Goal: Task Accomplishment & Management: Manage account settings

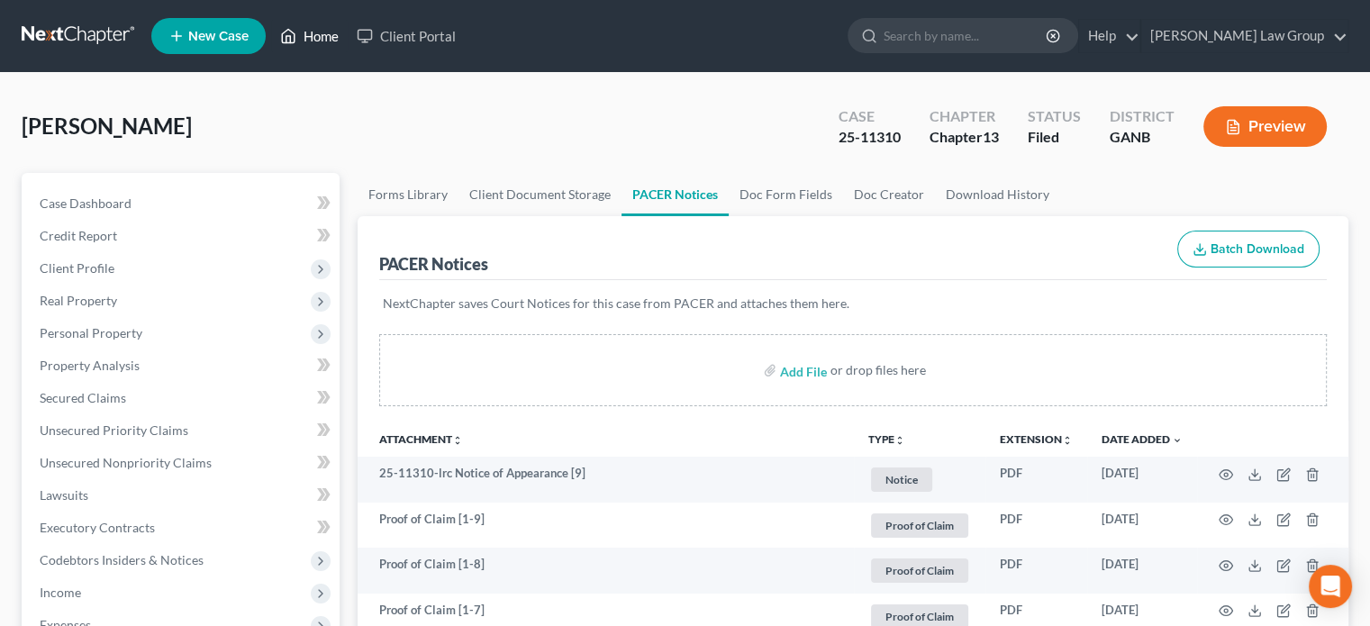
click at [324, 30] on link "Home" at bounding box center [309, 36] width 77 height 32
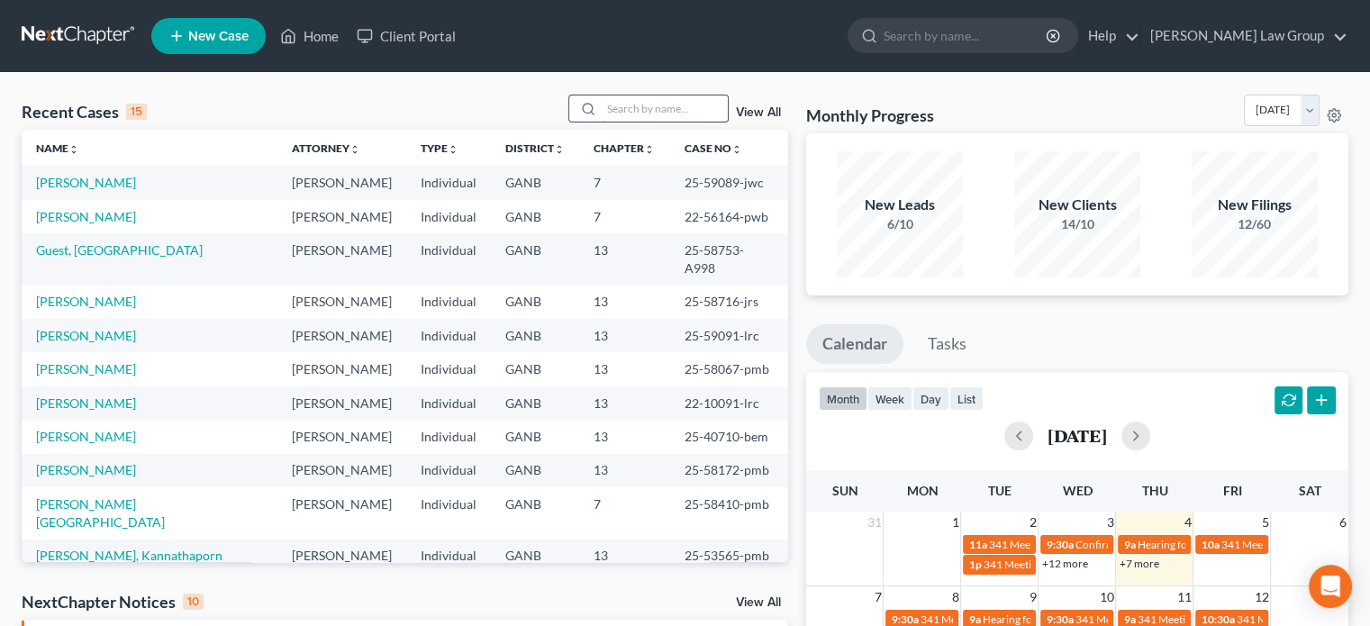
click at [601, 105] on input "search" at bounding box center [664, 108] width 126 height 26
click at [616, 104] on input "search" at bounding box center [664, 108] width 126 height 26
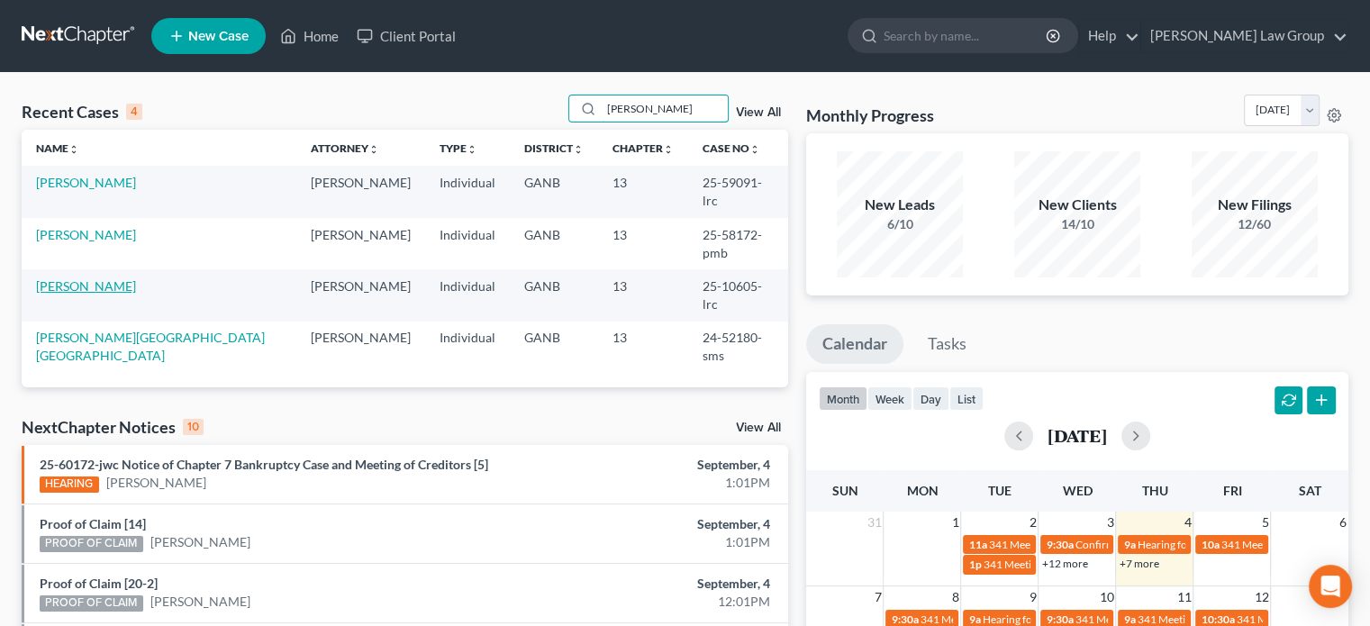
type input "[PERSON_NAME]"
click at [63, 278] on link "[PERSON_NAME]" at bounding box center [86, 285] width 100 height 15
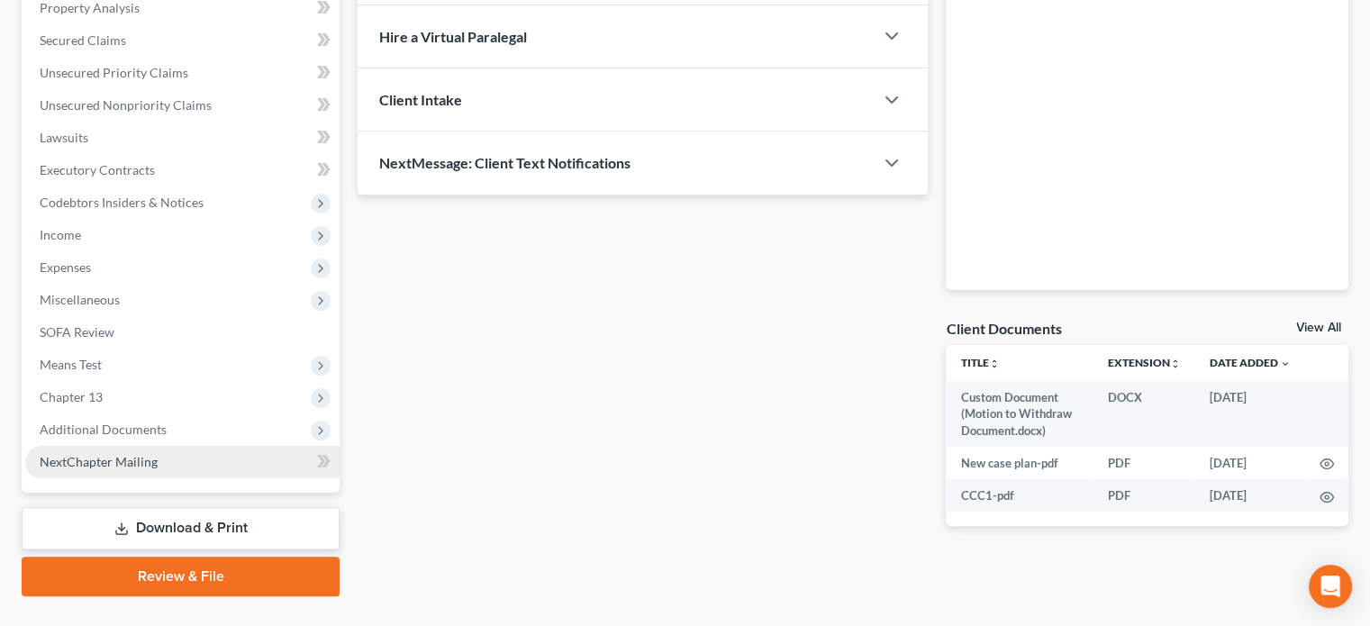
scroll to position [360, 0]
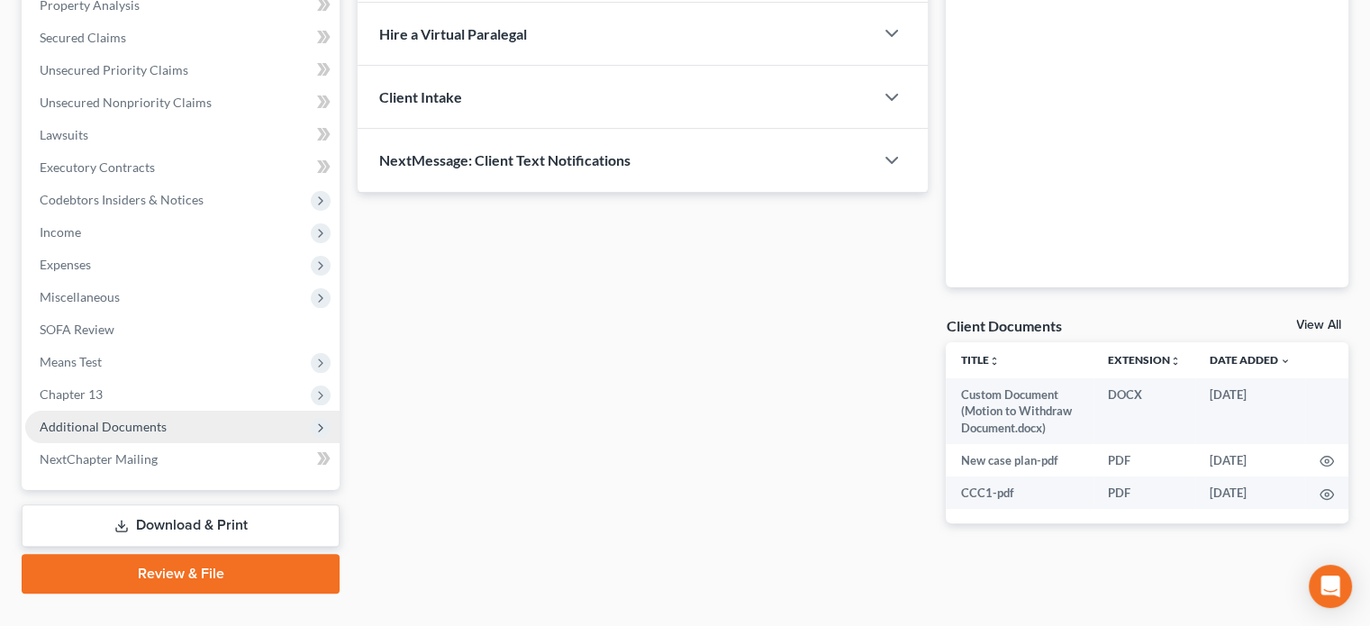
click at [100, 430] on span "Additional Documents" at bounding box center [103, 426] width 127 height 15
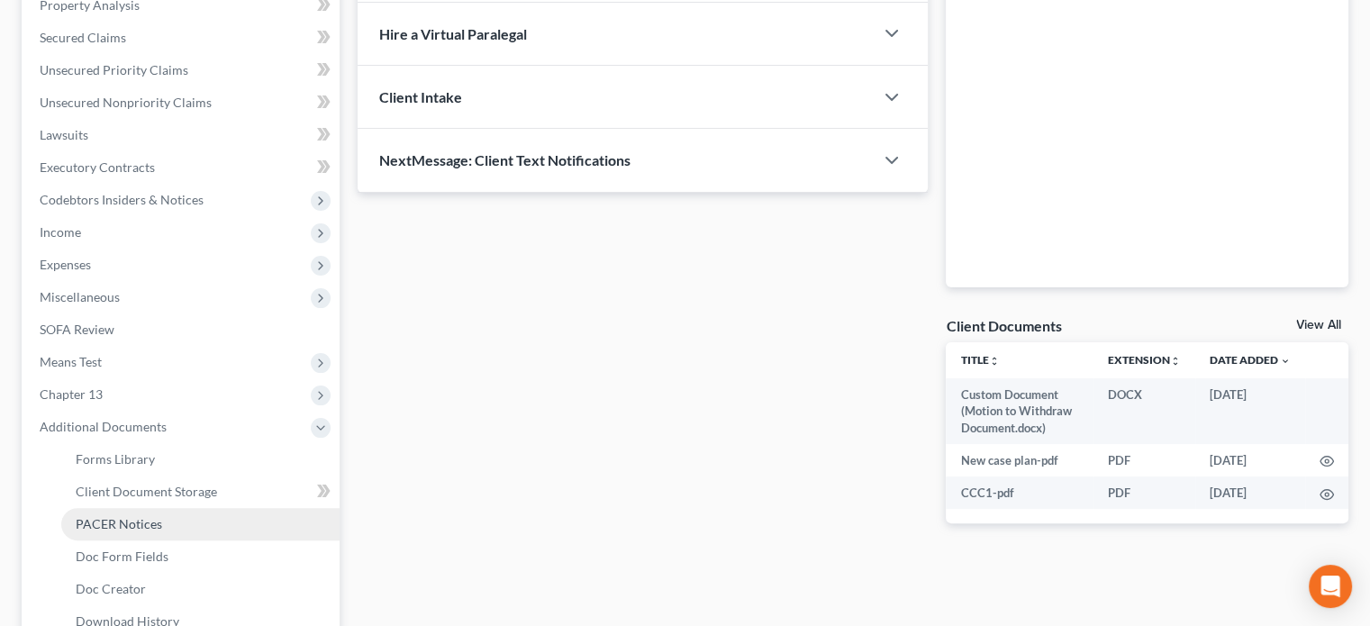
click at [106, 517] on span "PACER Notices" at bounding box center [119, 523] width 86 height 15
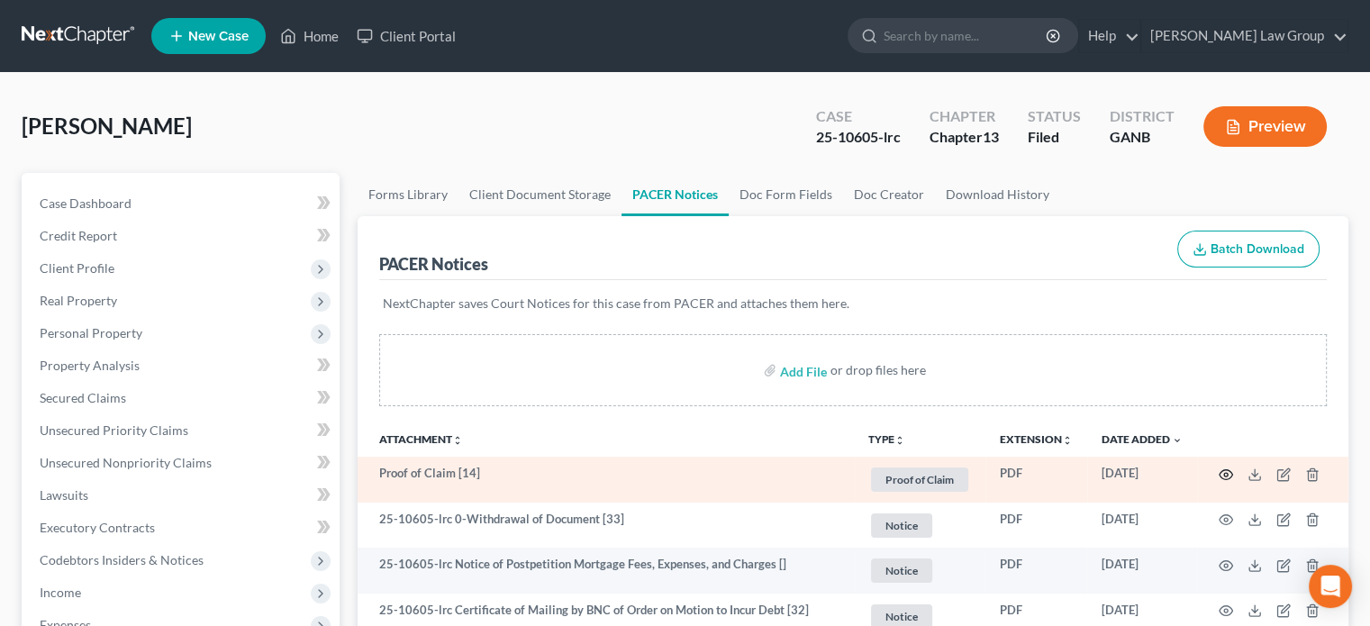
click at [1227, 472] on icon "button" at bounding box center [1225, 474] width 14 height 14
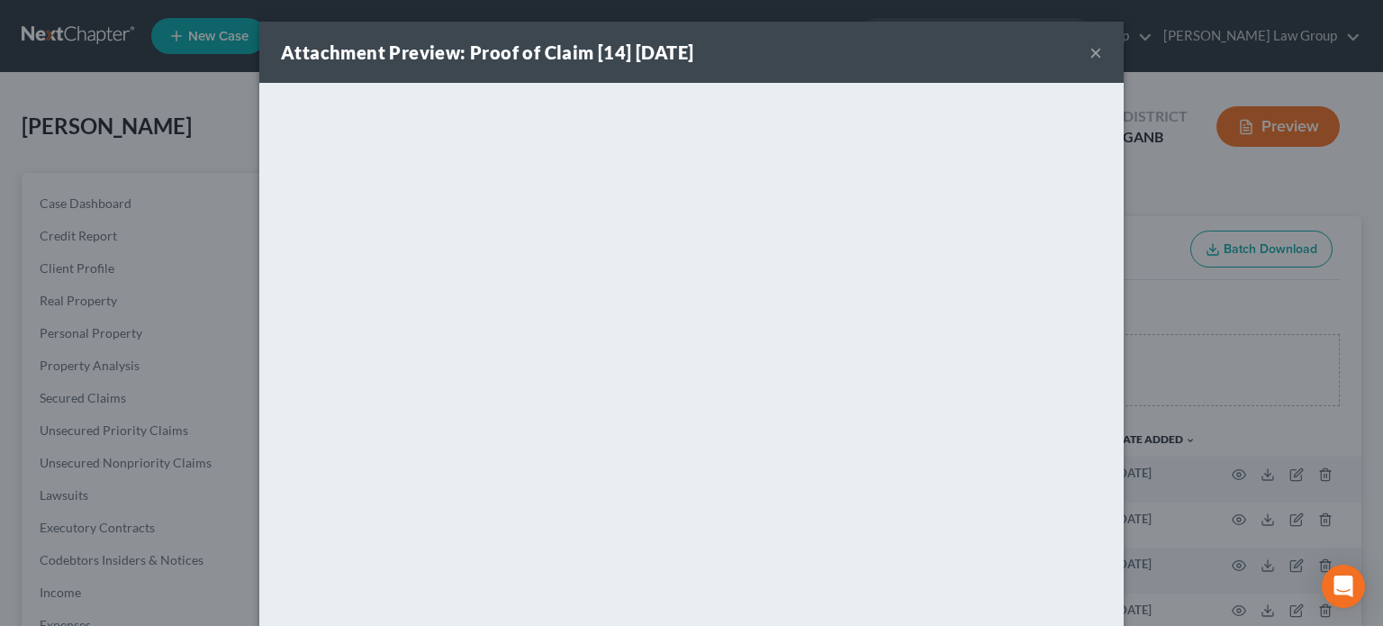
drag, startPoint x: 1088, startPoint y: 50, endPoint x: 1102, endPoint y: 83, distance: 36.3
click at [1089, 52] on button "×" at bounding box center [1095, 52] width 13 height 22
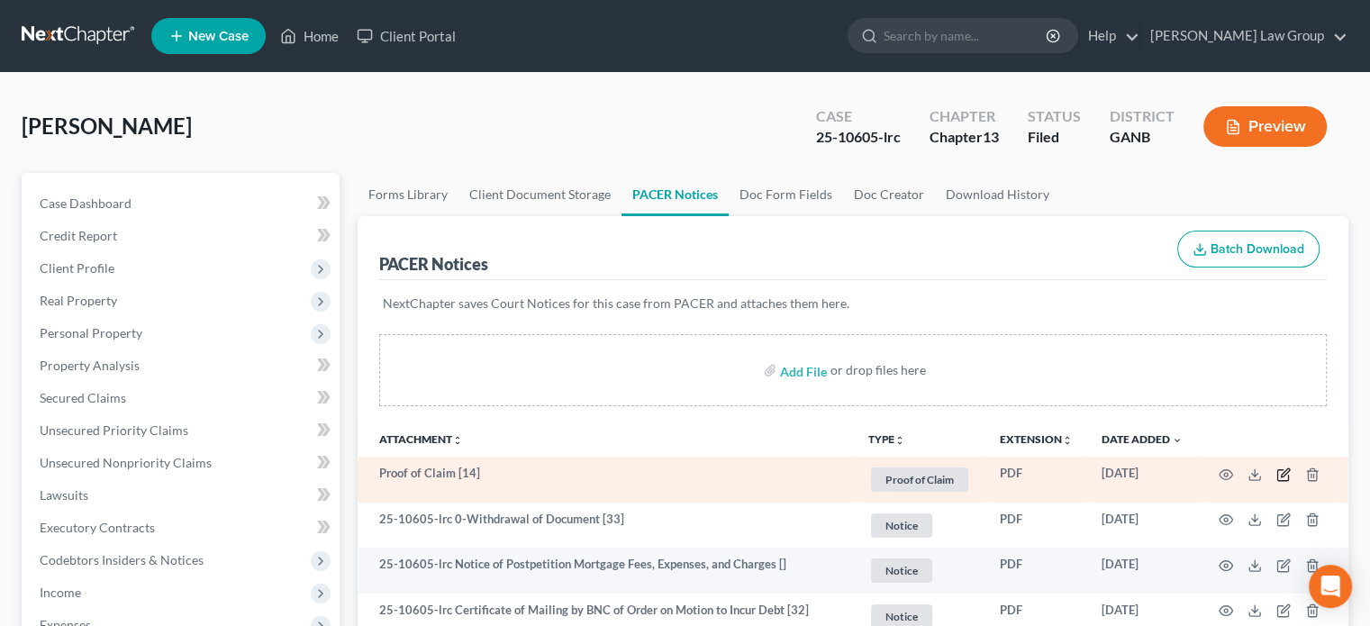
click at [1279, 475] on icon "button" at bounding box center [1283, 474] width 14 height 14
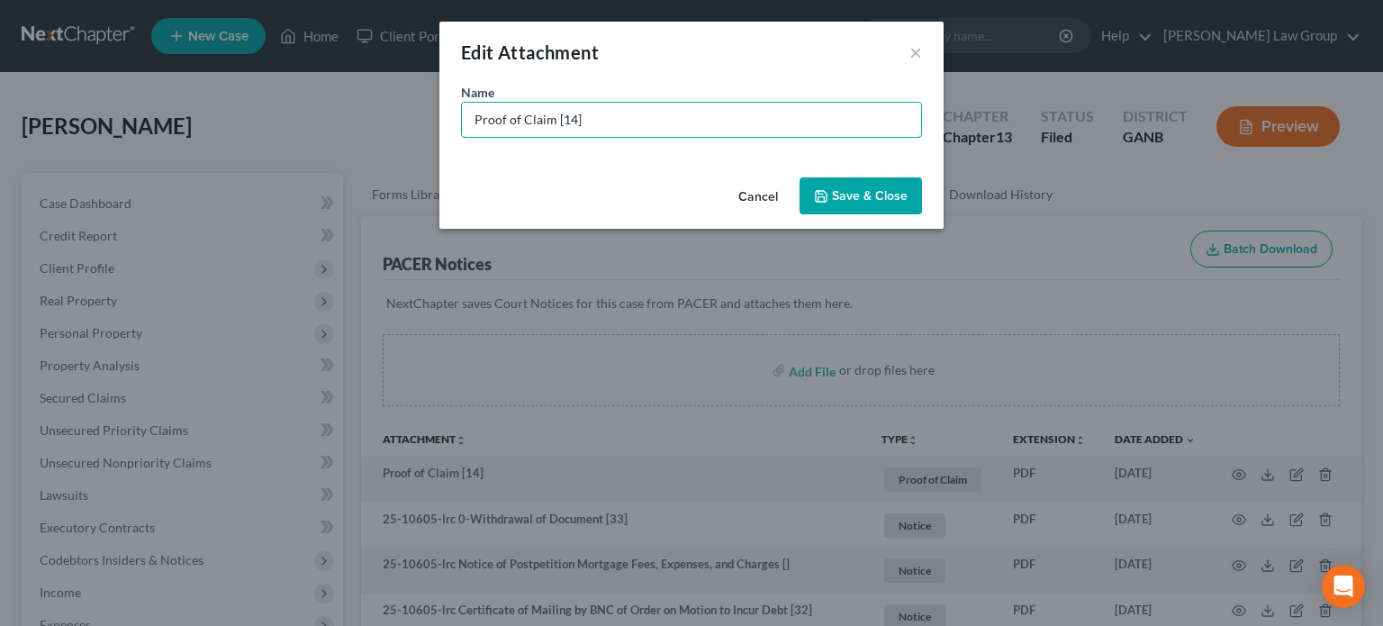
drag, startPoint x: 610, startPoint y: 130, endPoint x: 260, endPoint y: 122, distance: 349.4
click at [260, 122] on div "Edit Attachment × Name * Proof of Claim [14] Cancel Save & Close" at bounding box center [691, 313] width 1383 height 626
type input "POC 14-GADOR (unsecured $163.00)"
click at [864, 204] on button "Save & Close" at bounding box center [861, 196] width 122 height 38
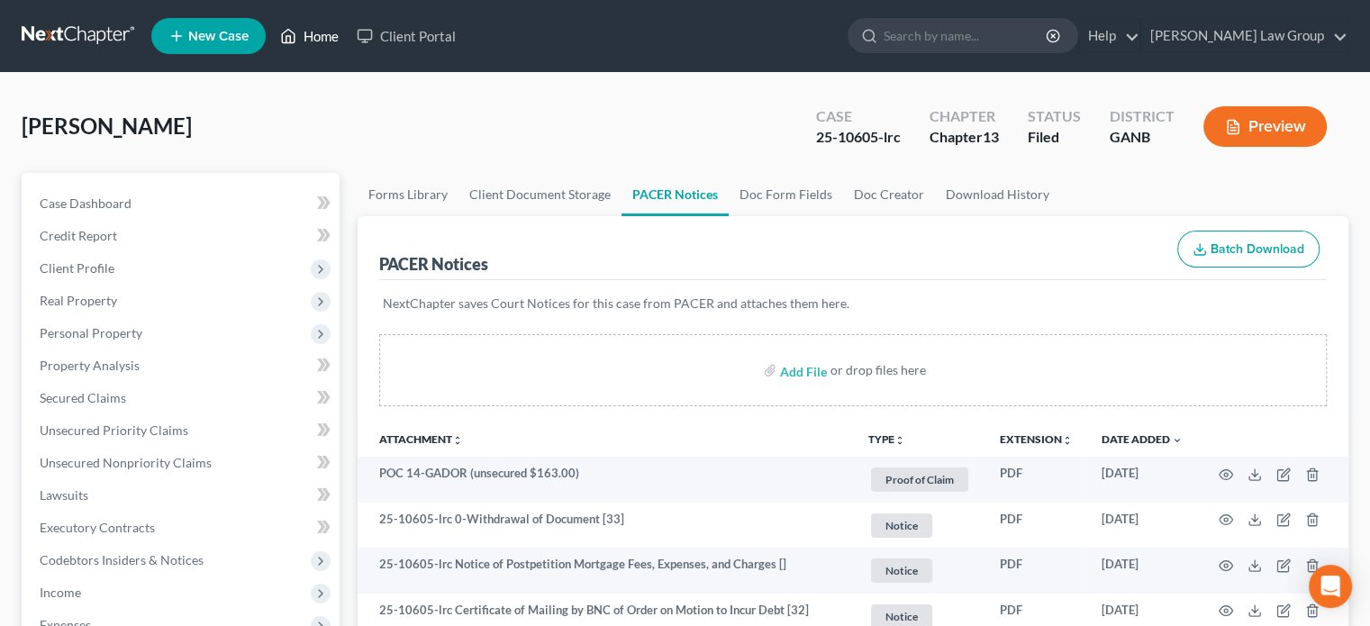
click at [317, 38] on link "Home" at bounding box center [309, 36] width 77 height 32
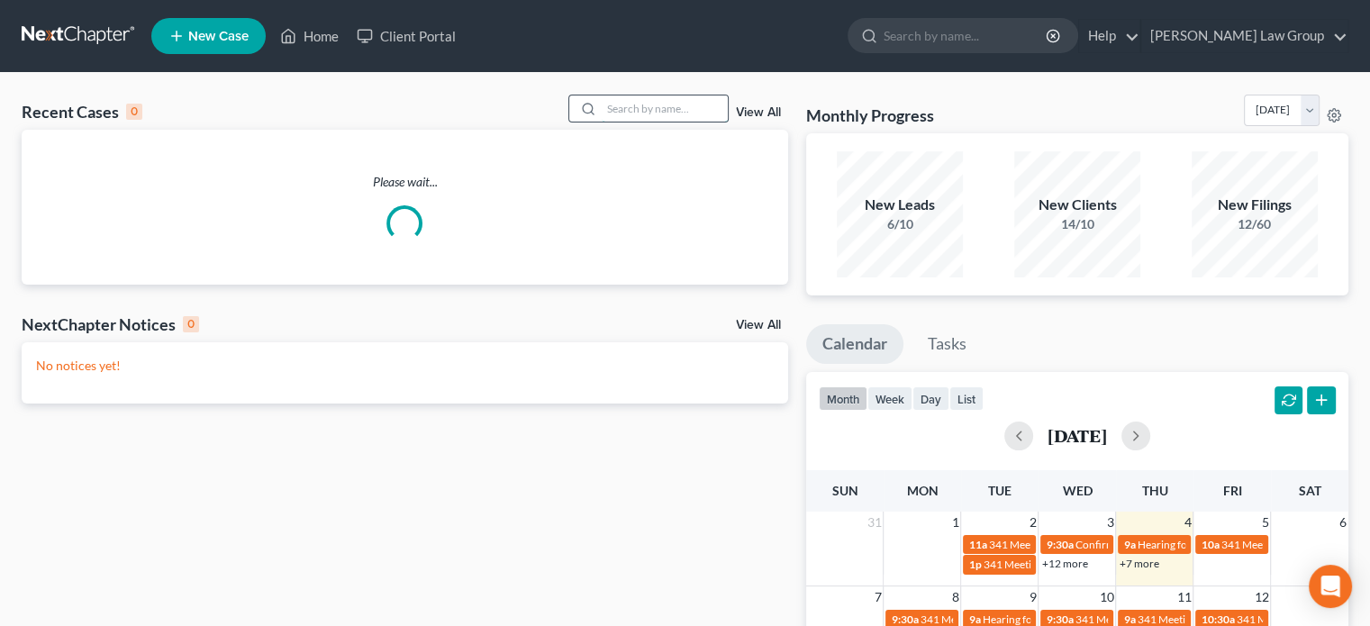
click at [623, 107] on input "search" at bounding box center [664, 108] width 126 height 26
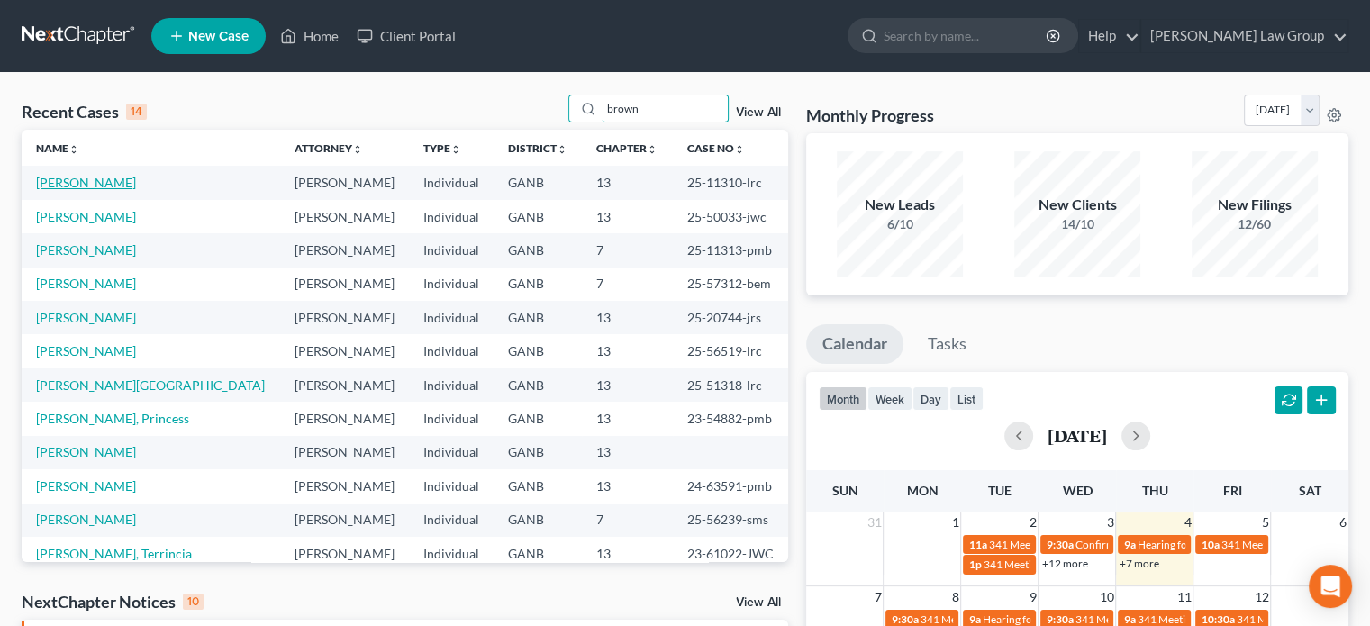
type input "brown"
click at [96, 176] on link "[PERSON_NAME]" at bounding box center [86, 182] width 100 height 15
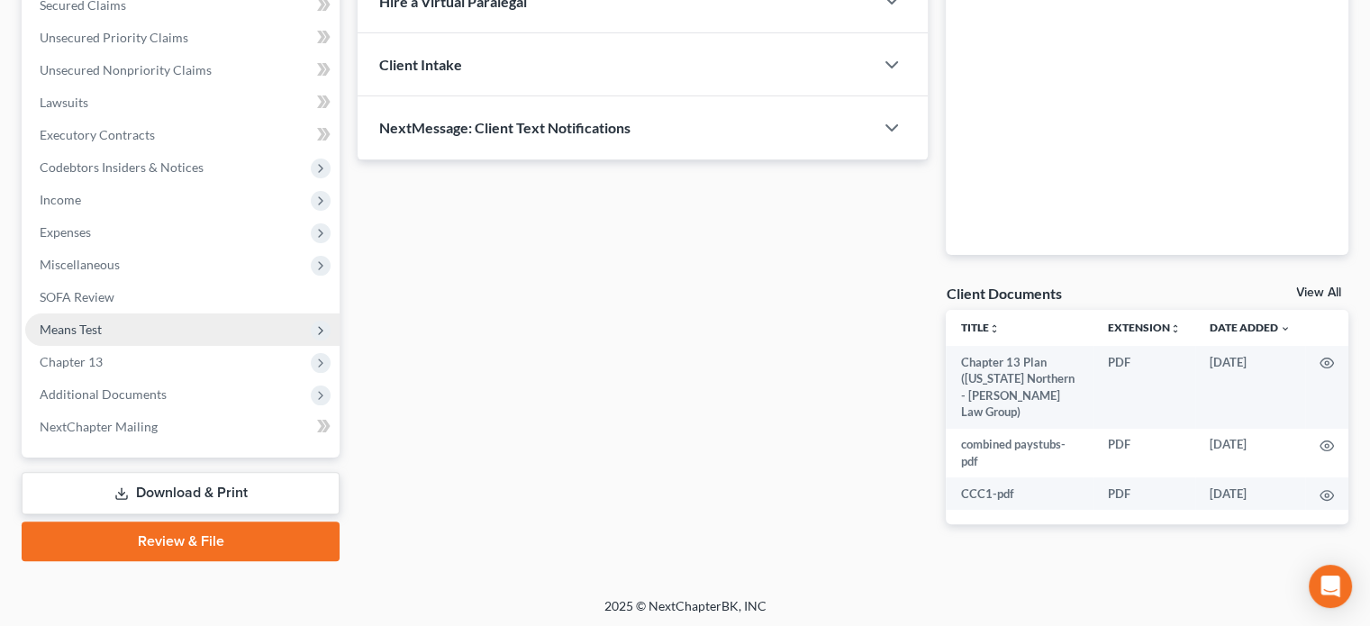
scroll to position [394, 0]
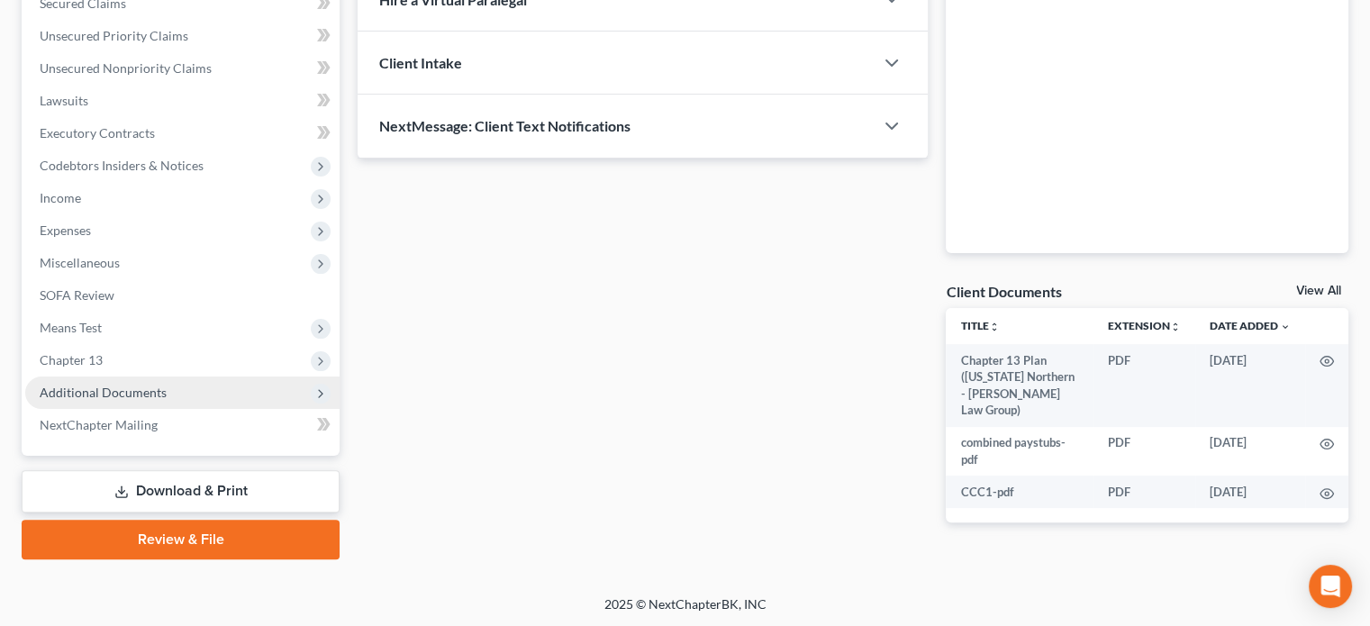
click at [103, 384] on span "Additional Documents" at bounding box center [103, 391] width 127 height 15
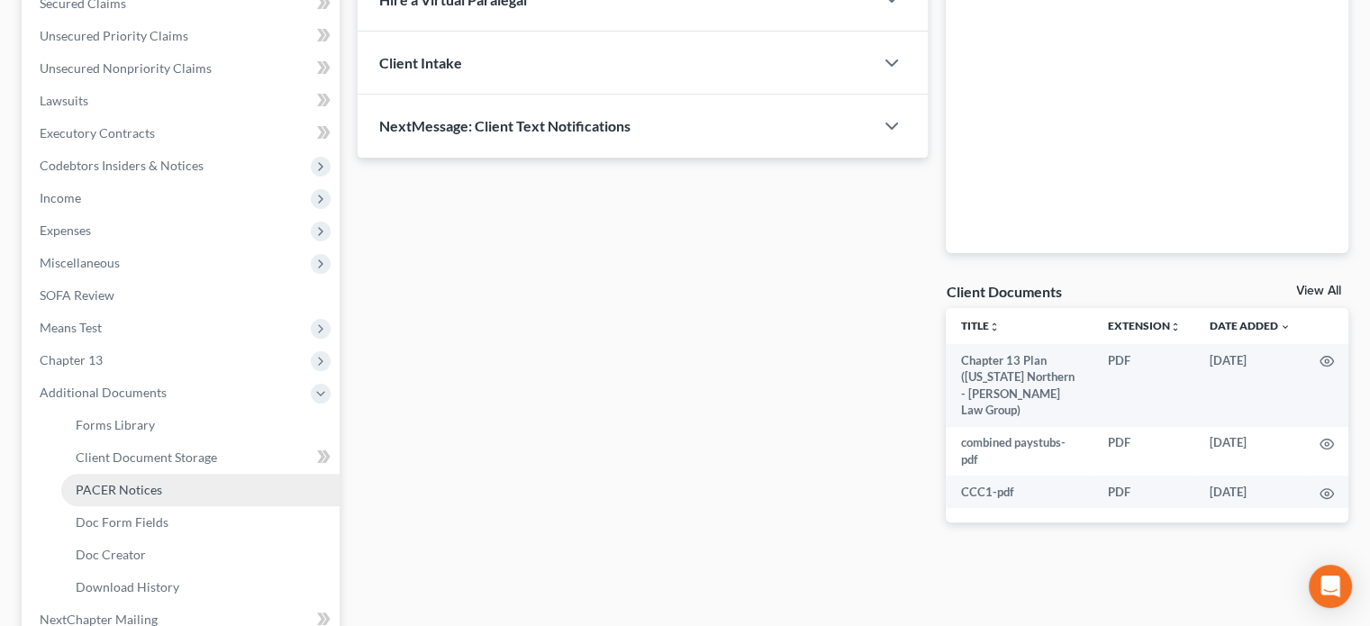
click at [128, 485] on span "PACER Notices" at bounding box center [119, 489] width 86 height 15
